Goal: Transaction & Acquisition: Purchase product/service

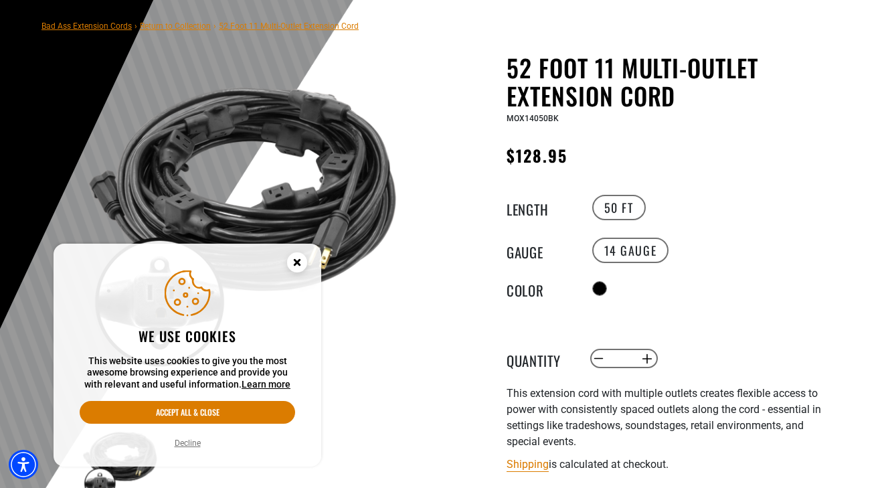
scroll to position [96, 0]
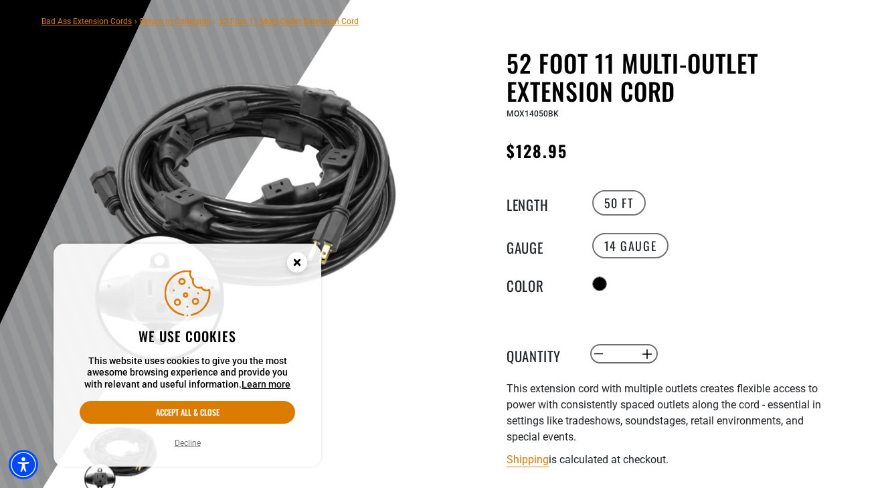
click at [293, 259] on circle "Cookie Consent" at bounding box center [297, 262] width 20 height 20
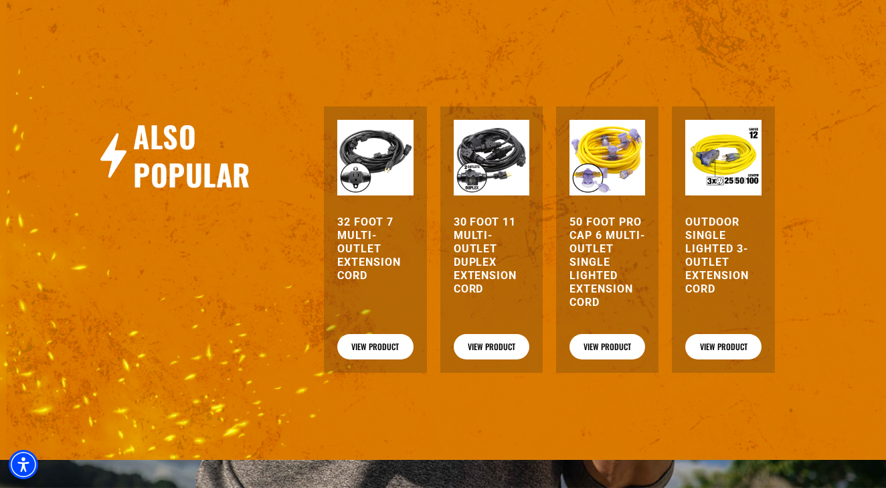
scroll to position [1439, 0]
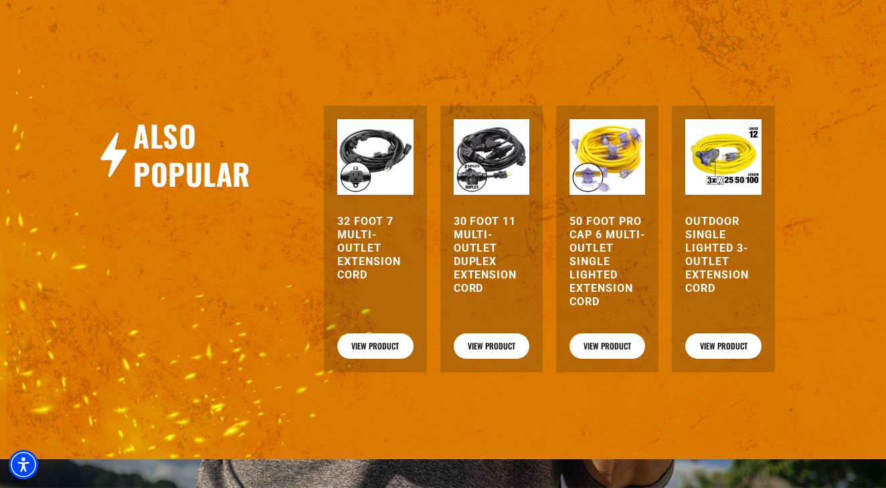
click at [380, 251] on h3 "32 Foot 7 Multi-Outlet Extension Cord" at bounding box center [375, 248] width 76 height 67
